Goal: Task Accomplishment & Management: Complete application form

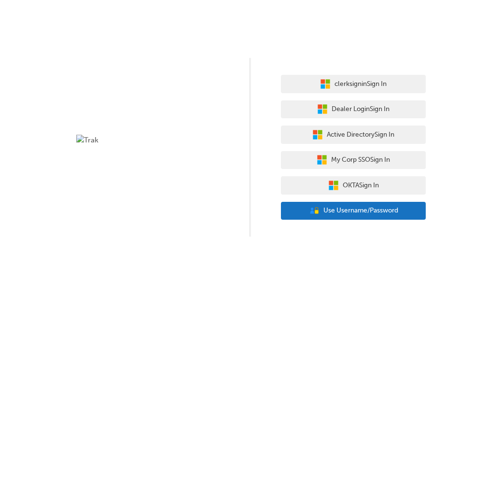
click at [345, 216] on span "Use Username/Password" at bounding box center [361, 210] width 75 height 11
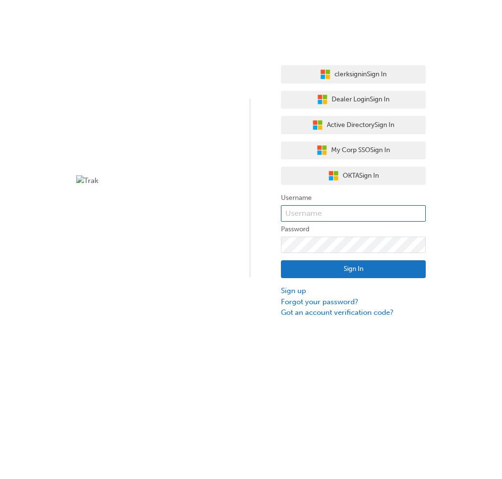
click at [339, 214] on input "text" at bounding box center [353, 213] width 145 height 16
paste input "user_2wAAK2fYKUfz6LTQp8CgCiZmaZK"
type input "user_2wAAK2fYKUfz6LTQp8CgCiZmaZK"
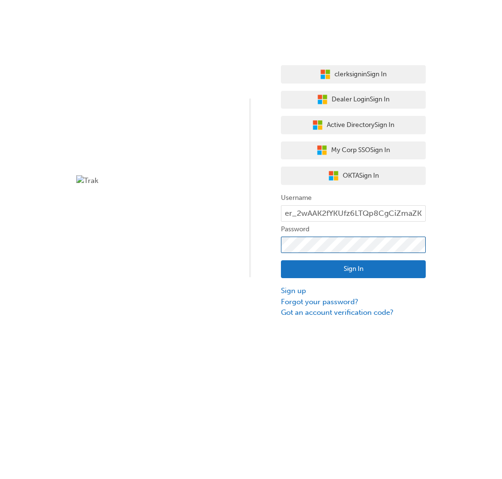
scroll to position [0, 0]
click button "Sign In" at bounding box center [353, 269] width 145 height 18
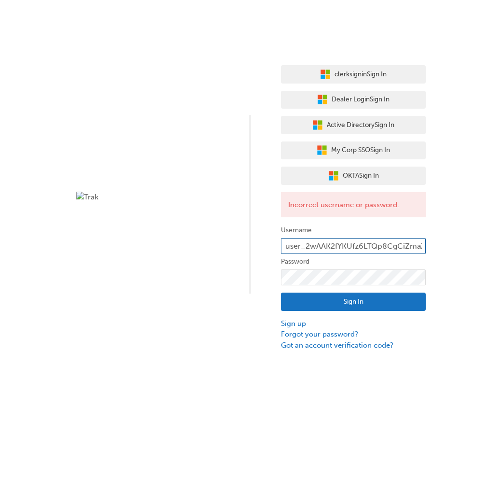
click at [329, 244] on input "user_2wAAK2fYKUfz6LTQp8CgCiZmaZK" at bounding box center [353, 246] width 145 height 16
click at [287, 246] on input "user_2wAAK2fYKUfz6LTQp8CgCiZmaZK" at bounding box center [353, 246] width 145 height 16
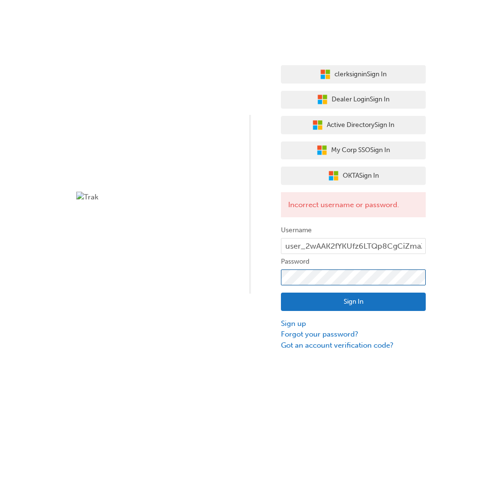
click button "Sign In" at bounding box center [353, 302] width 145 height 18
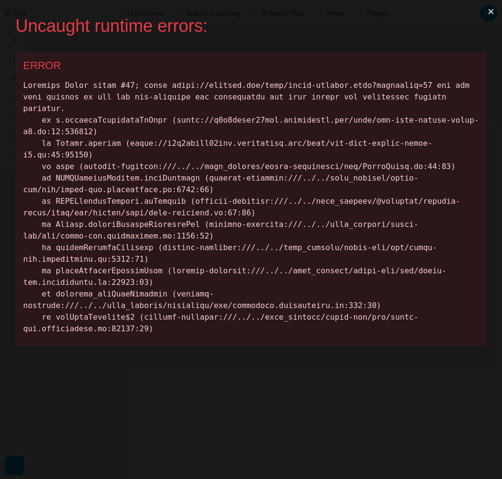
click at [491, 9] on button "×" at bounding box center [491, 11] width 22 height 23
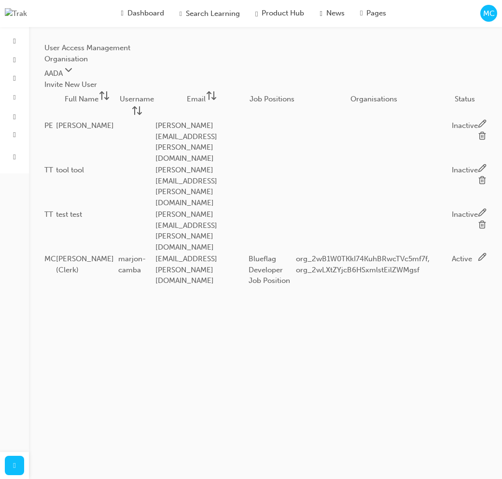
click at [97, 86] on button "Invite New User" at bounding box center [70, 84] width 53 height 11
type Name "Marjon"
type Name "Invite Workflow Test"
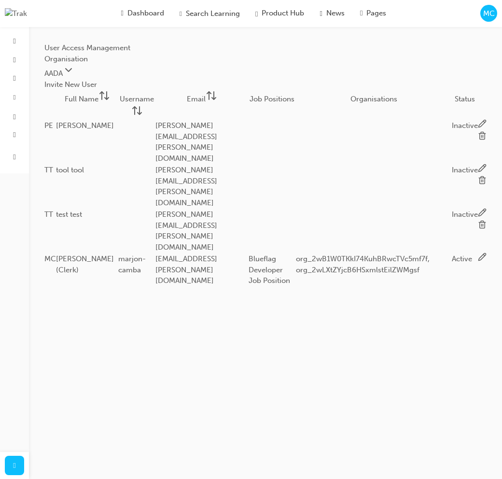
type input "[EMAIL_ADDRESS][PERSON_NAME][DOMAIN_NAME]"
type input "i"
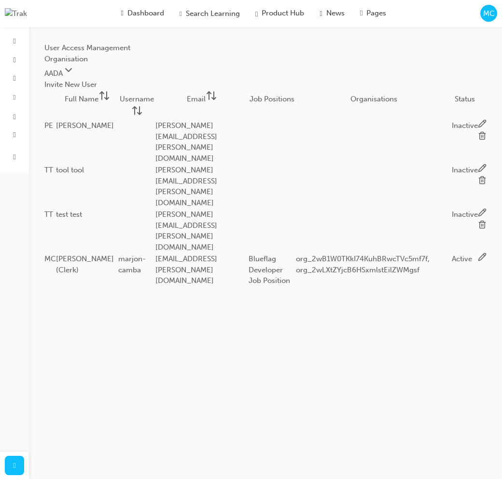
type input "marjon_invite_test"
click at [294, 283] on body "Your version of Internet Explorer is outdated and not supported. Please upgrade…" at bounding box center [251, 239] width 502 height 479
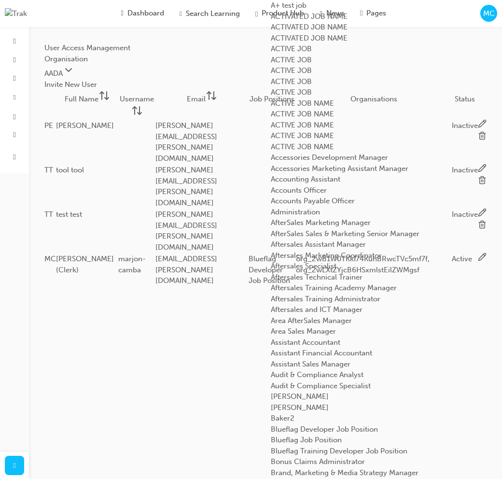
scroll to position [823, 0]
click at [311, 435] on div "Blueflag Job Position" at bounding box center [381, 440] width 220 height 11
